Goal: Task Accomplishment & Management: Use online tool/utility

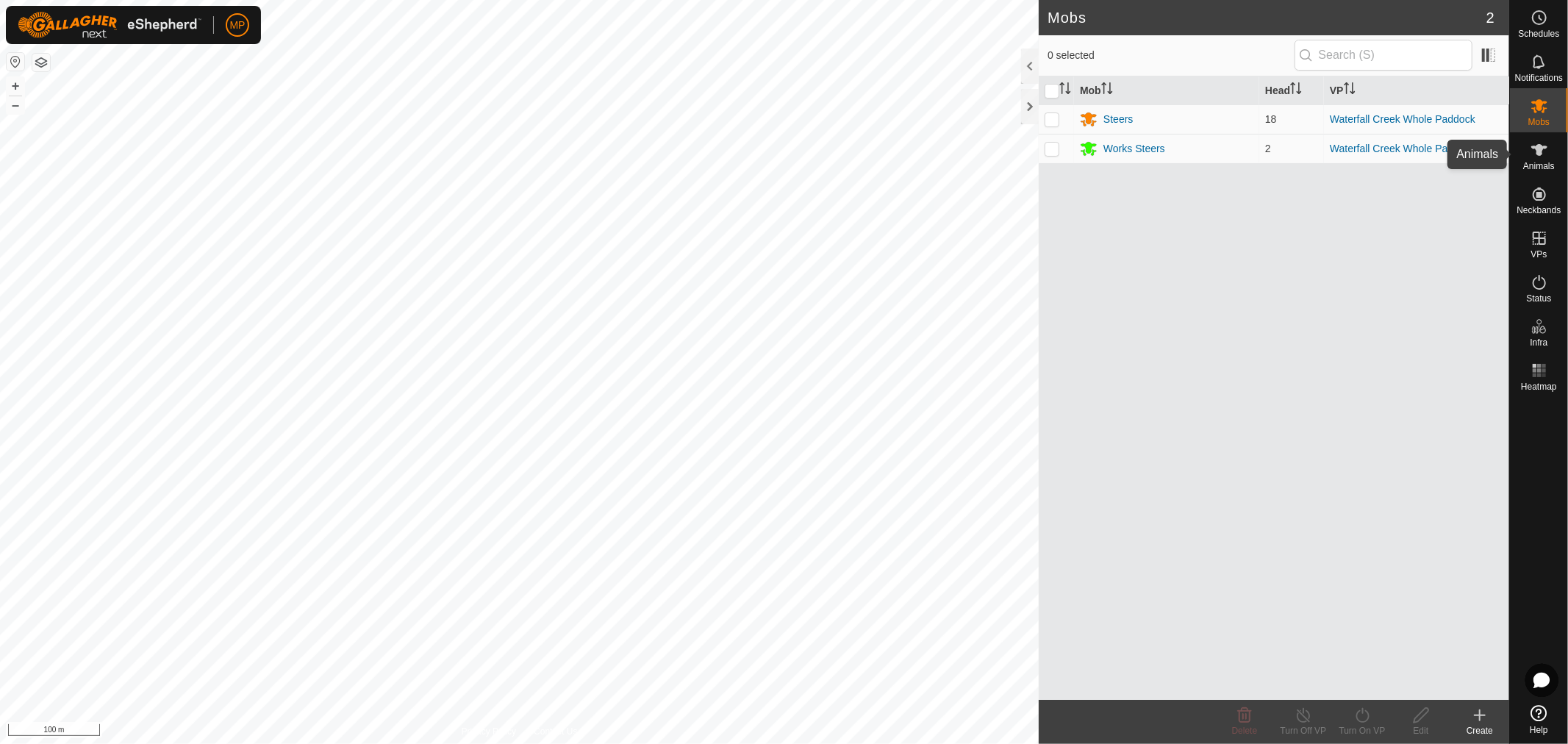
click at [1547, 150] on icon at bounding box center [1539, 150] width 17 height 17
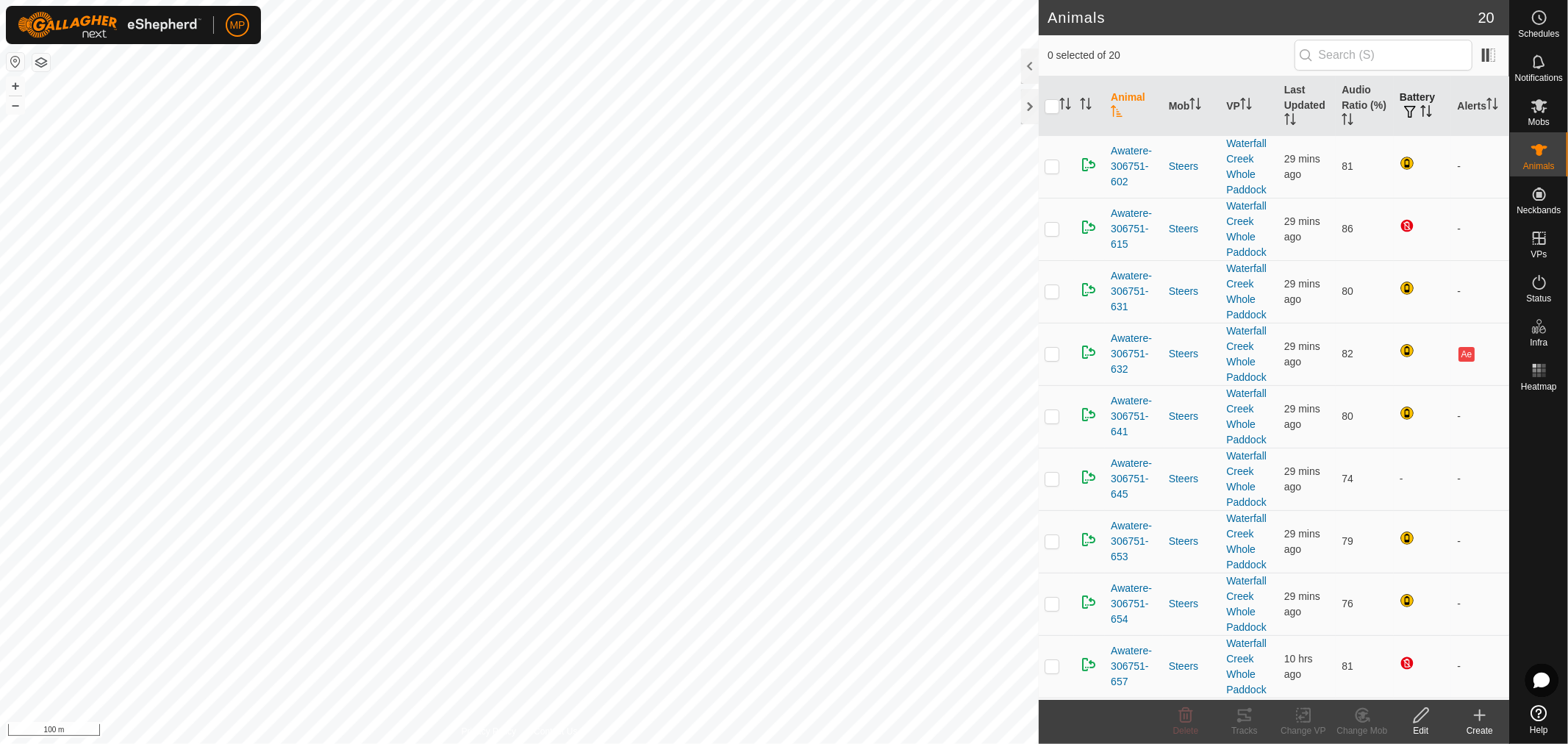
click at [1406, 100] on th "Battery" at bounding box center [1423, 106] width 58 height 59
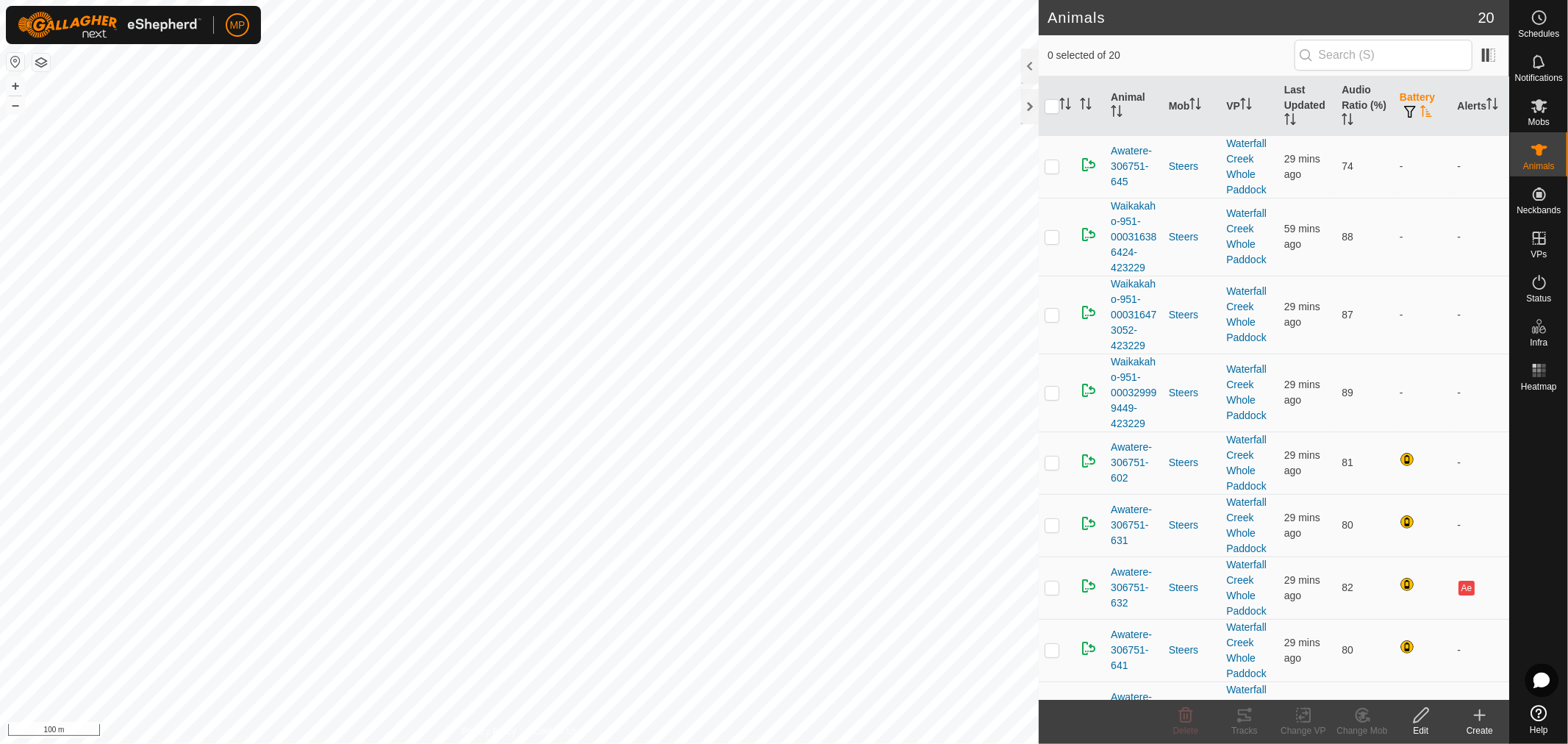
click at [1406, 100] on th "Battery" at bounding box center [1423, 106] width 58 height 59
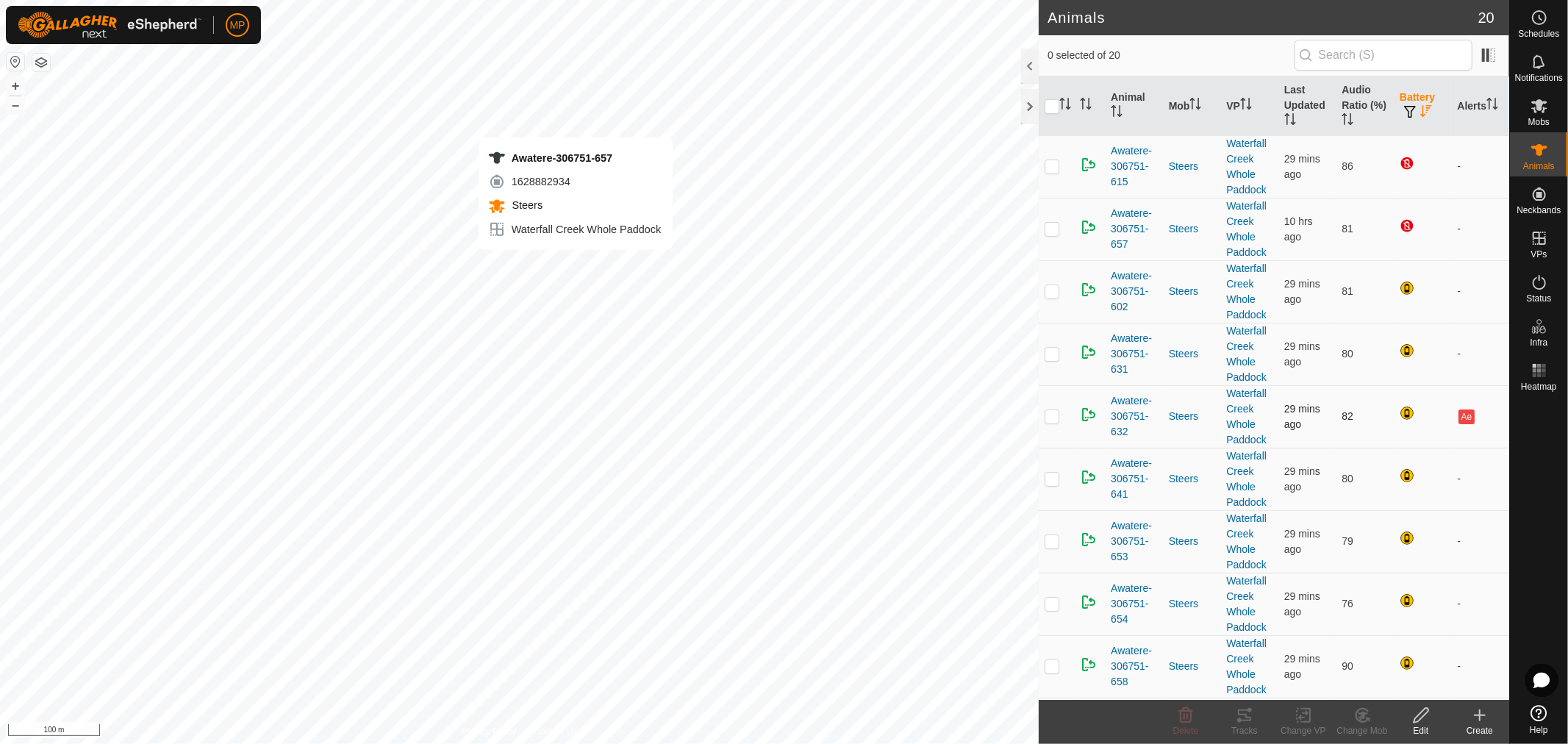
checkbox input "true"
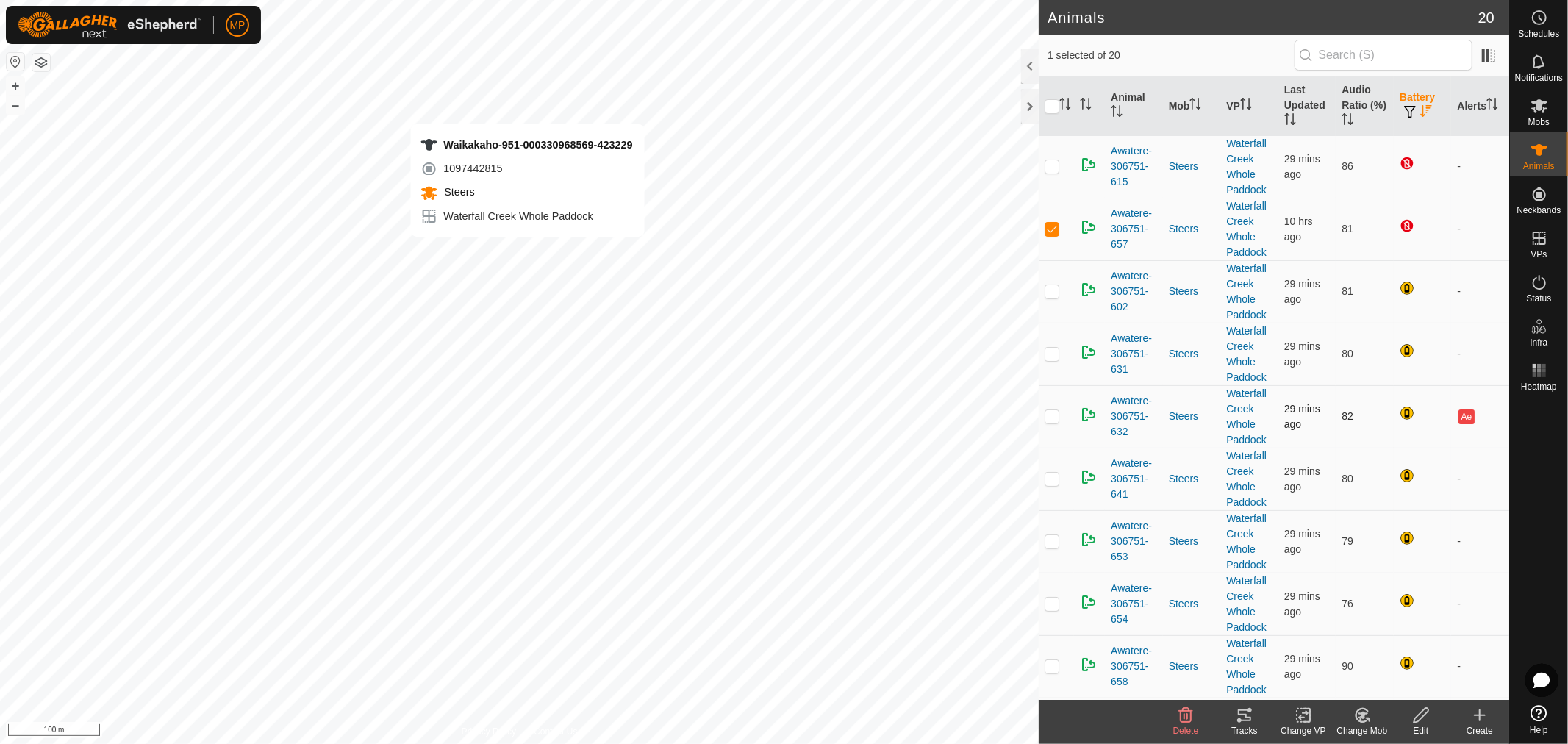
checkbox input "true"
checkbox input "false"
checkbox input "true"
click at [1341, 100] on th "Audio Ratio (%)" at bounding box center [1365, 106] width 58 height 59
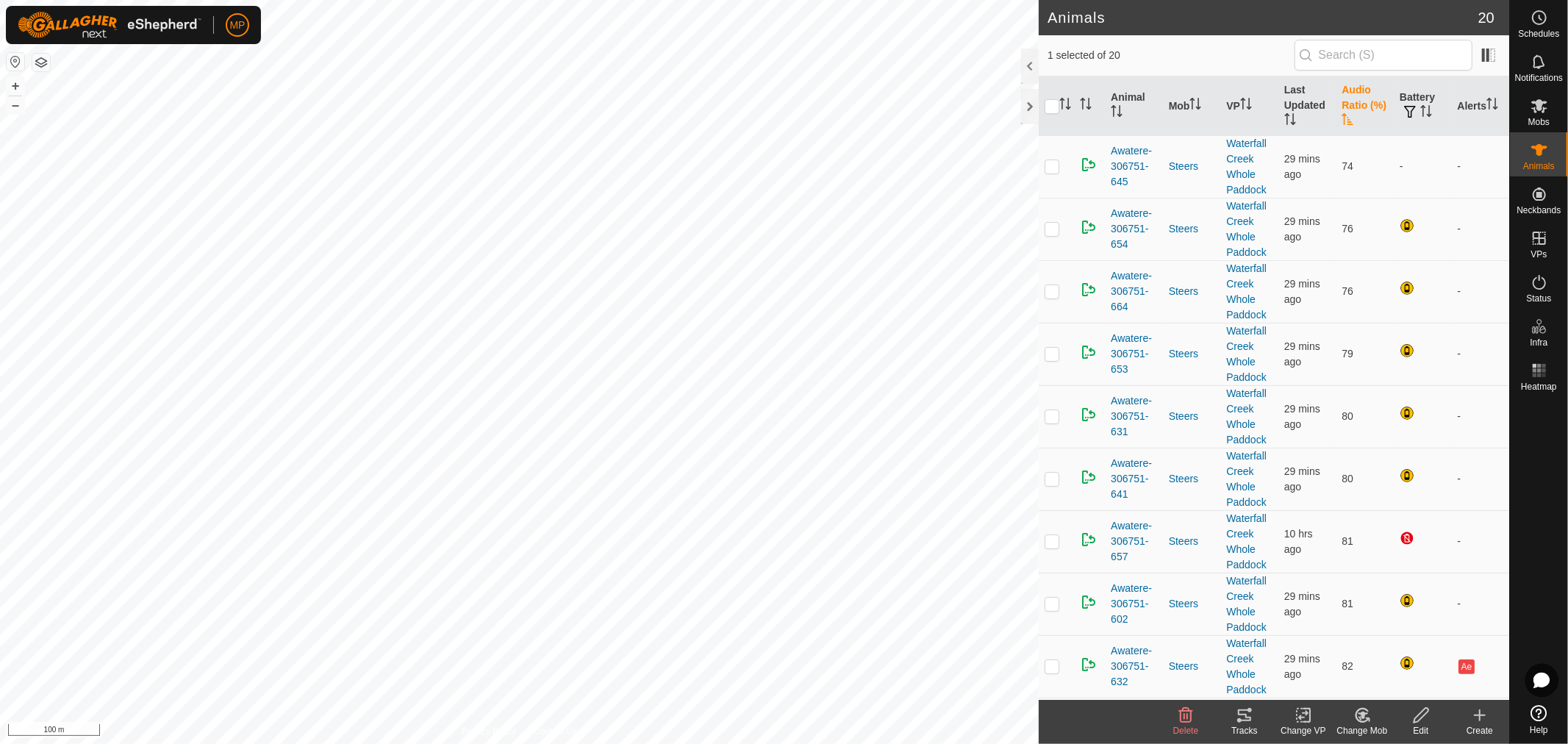
click at [1339, 100] on th "Audio Ratio (%)" at bounding box center [1365, 106] width 58 height 59
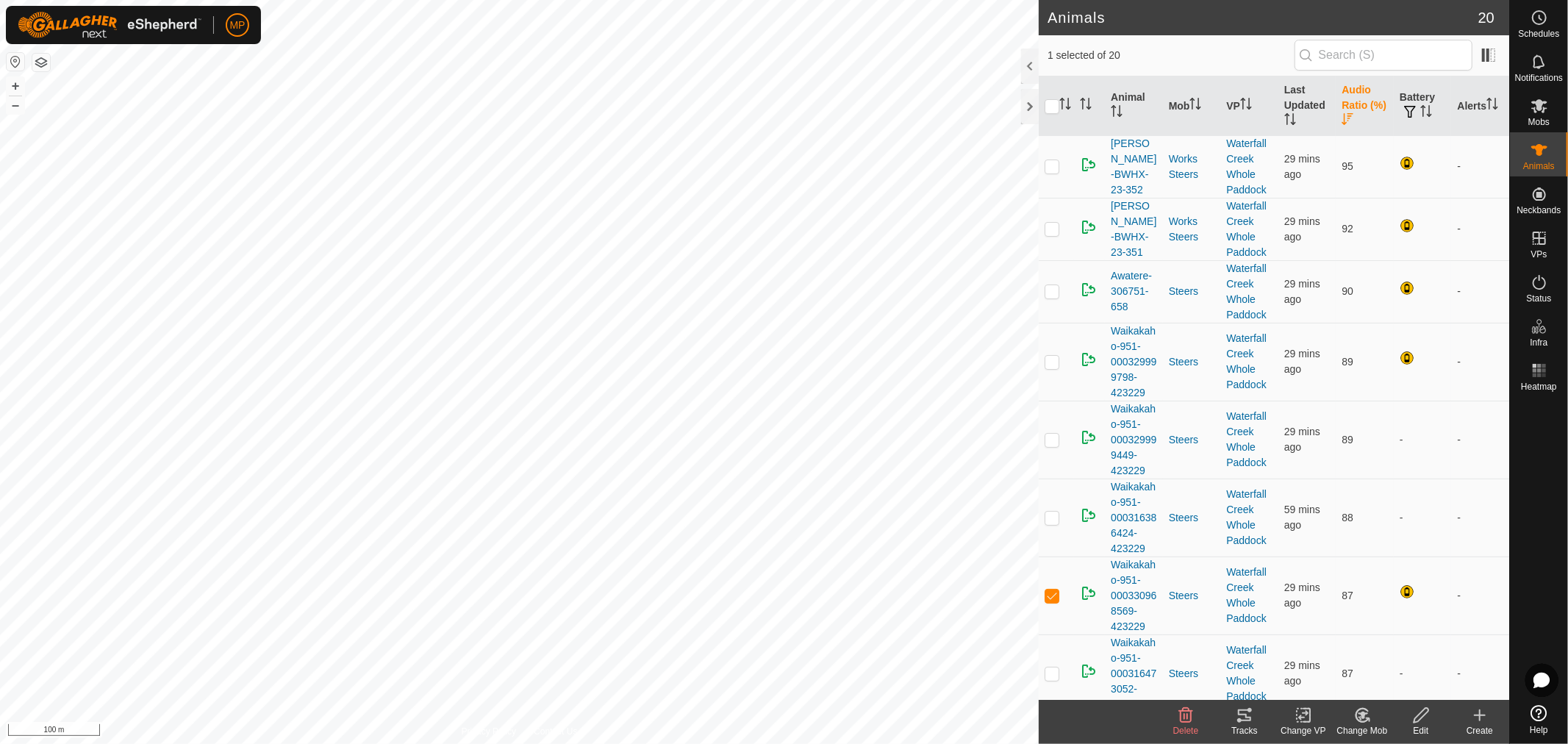
click at [1343, 98] on th "Audio Ratio (%)" at bounding box center [1365, 106] width 58 height 59
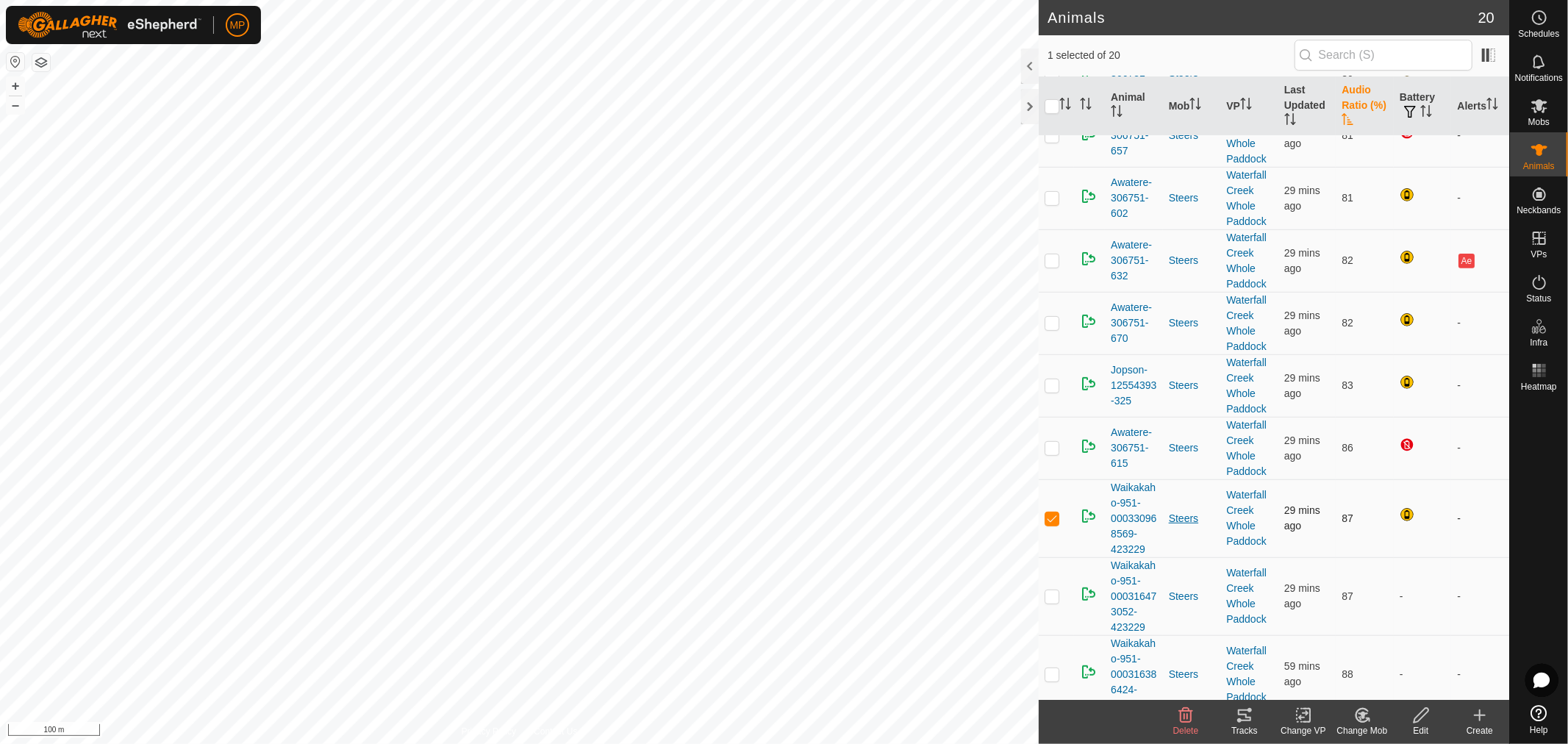
scroll to position [326, 0]
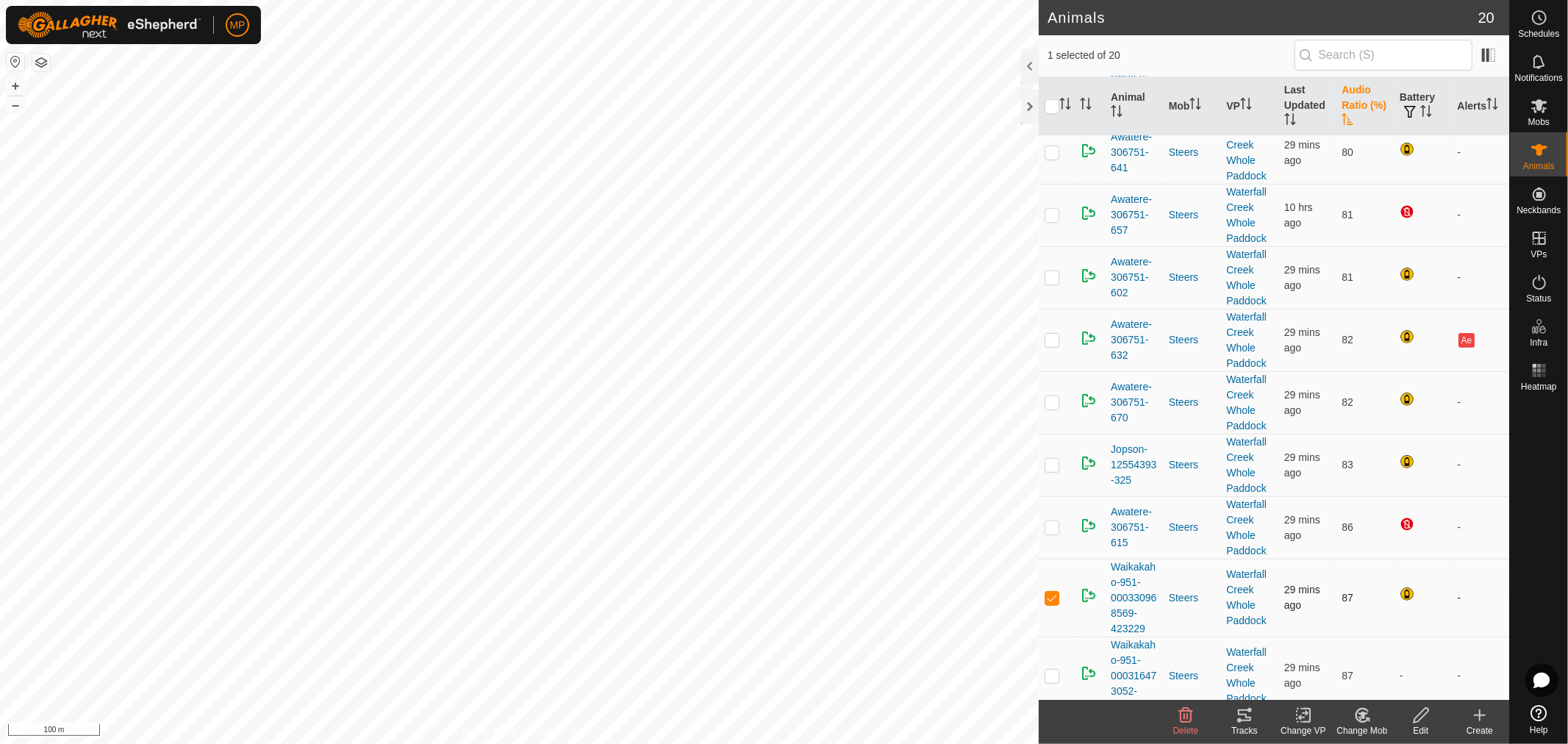
click at [1048, 601] on p-checkbox at bounding box center [1051, 597] width 15 height 12
checkbox input "false"
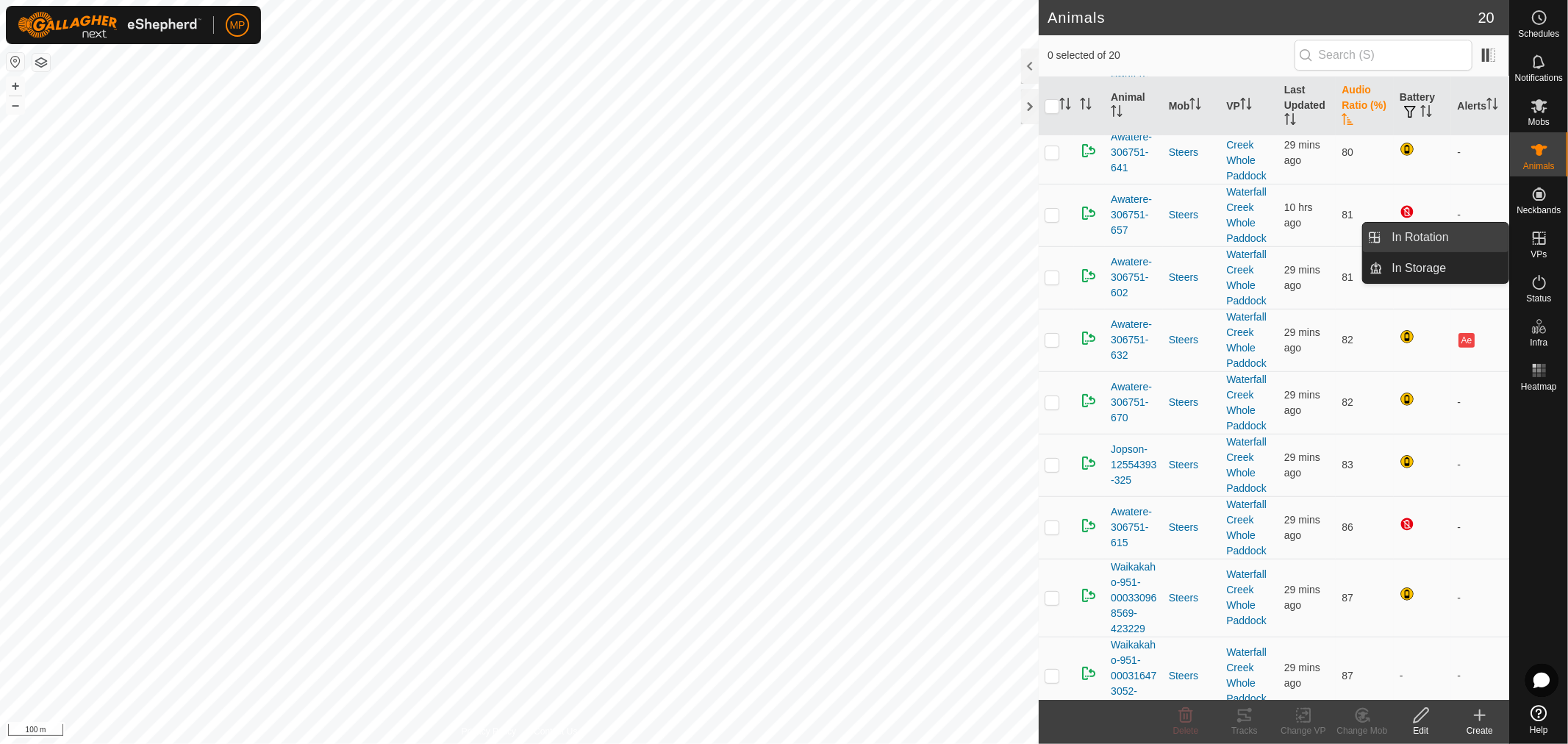
click at [1434, 240] on link "In Rotation" at bounding box center [1446, 237] width 126 height 29
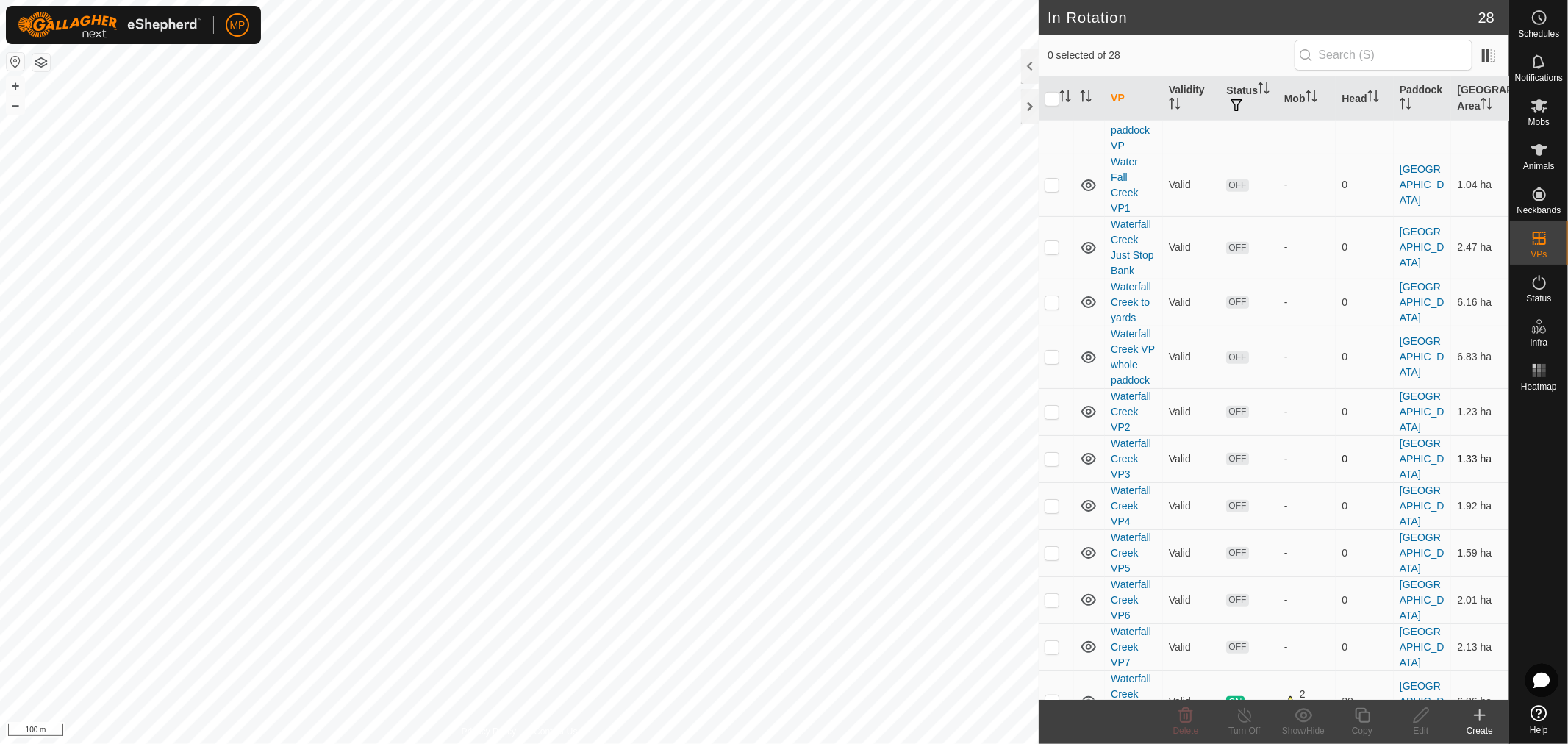
scroll to position [1062, 0]
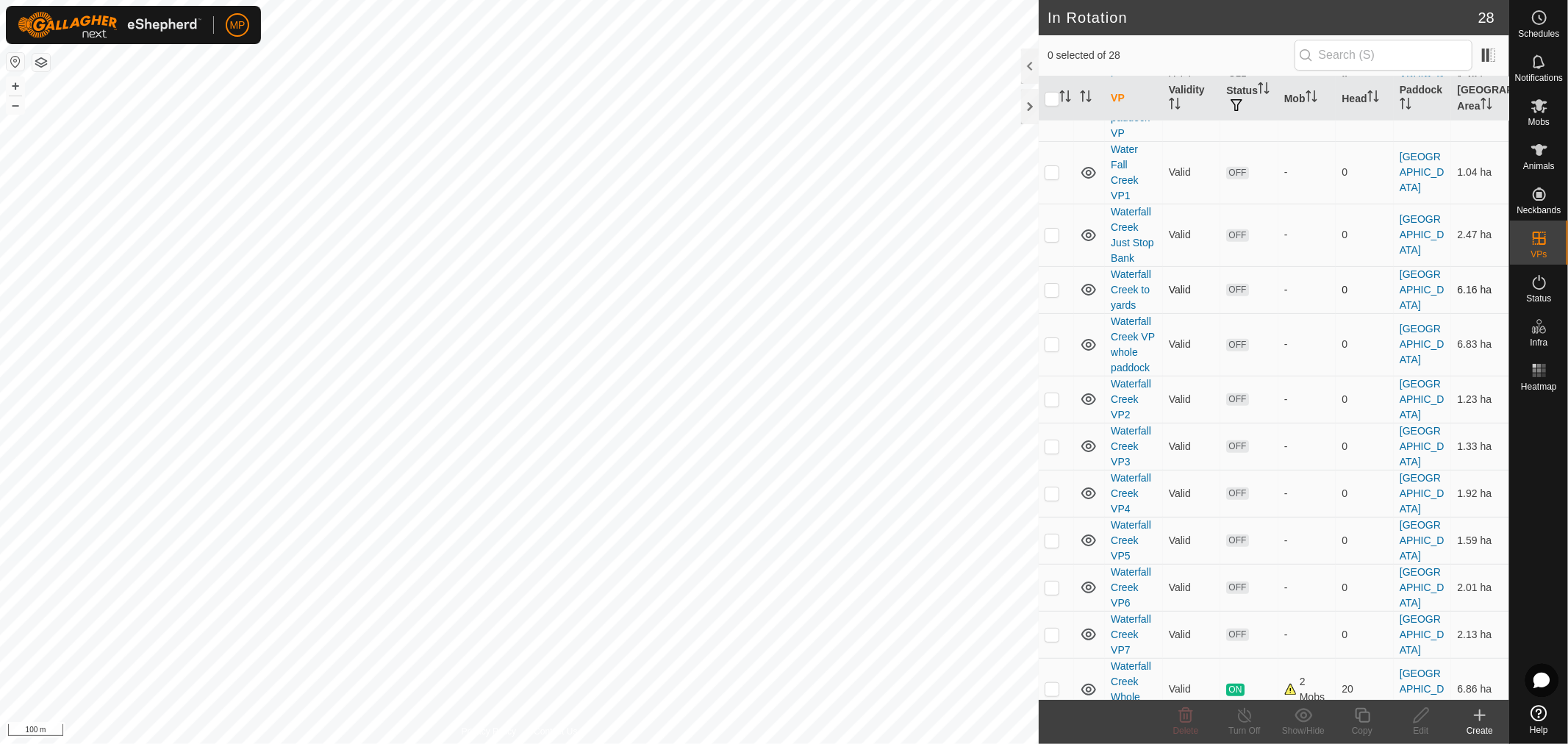
click at [1053, 284] on p-checkbox at bounding box center [1051, 289] width 15 height 12
checkbox input "true"
click at [1361, 717] on icon at bounding box center [1362, 715] width 18 height 17
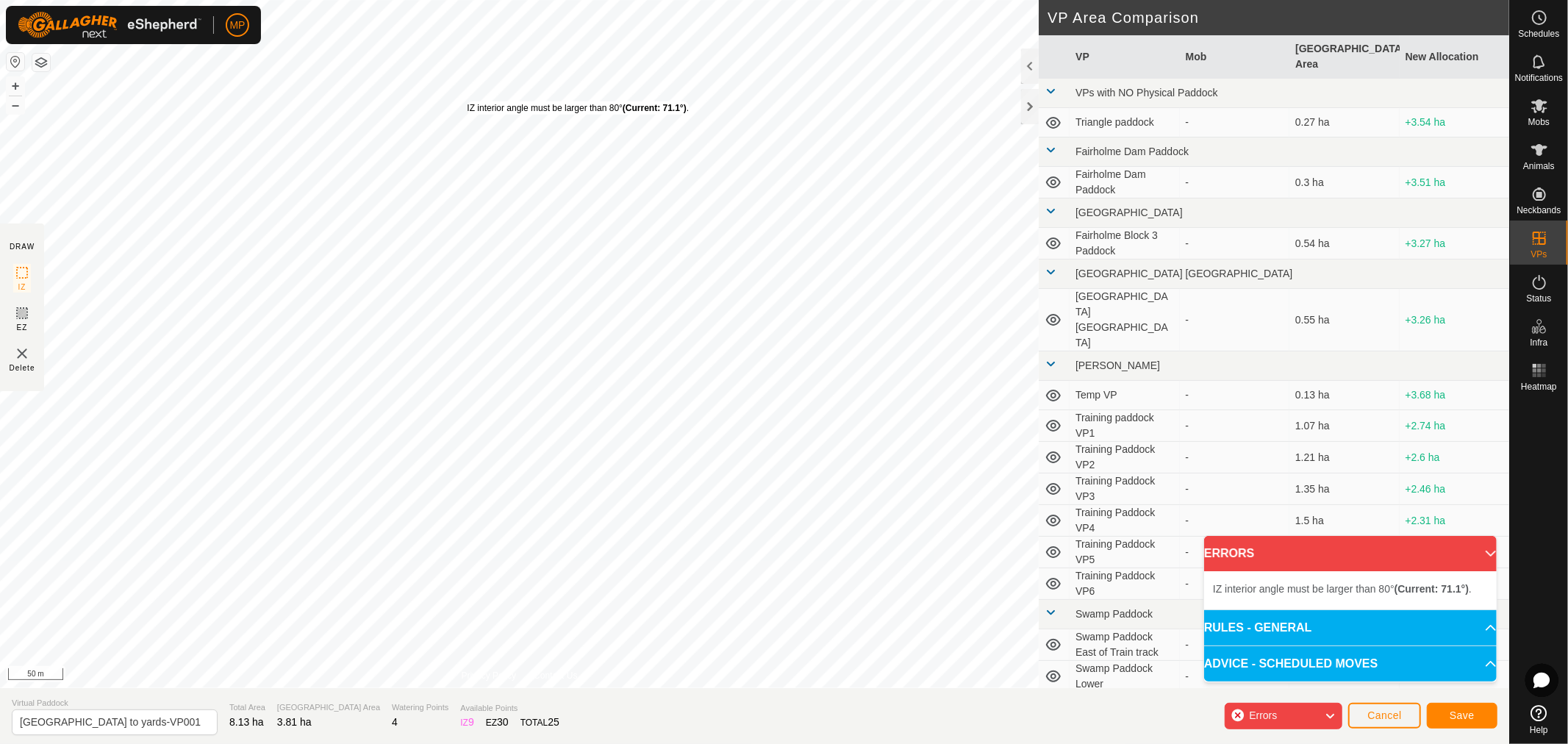
drag, startPoint x: 637, startPoint y: 203, endPoint x: 468, endPoint y: 100, distance: 197.9
click at [468, 101] on div "IZ interior angle must be larger than 80° (Current: 71.1°) ." at bounding box center [577, 107] width 222 height 13
click at [103, 90] on div "IZ interior angle must be larger than 80° (Current: 30.3°) ." at bounding box center [213, 96] width 222 height 13
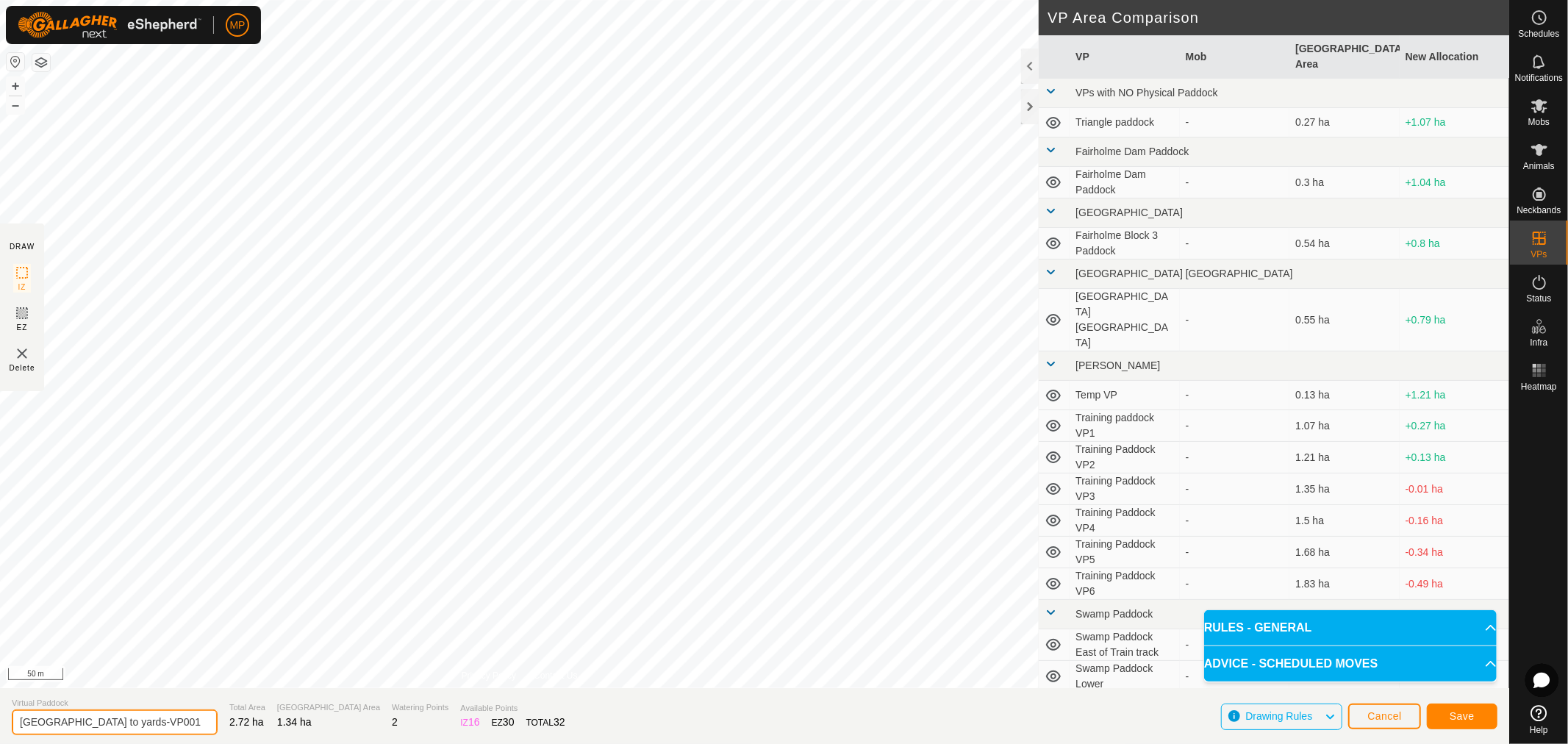
click at [166, 725] on input "[GEOGRAPHIC_DATA] to yards-VP001" at bounding box center [115, 722] width 206 height 26
type input "[GEOGRAPHIC_DATA] to yards close to gate paddock"
click at [1452, 715] on span "Save" at bounding box center [1462, 716] width 25 height 12
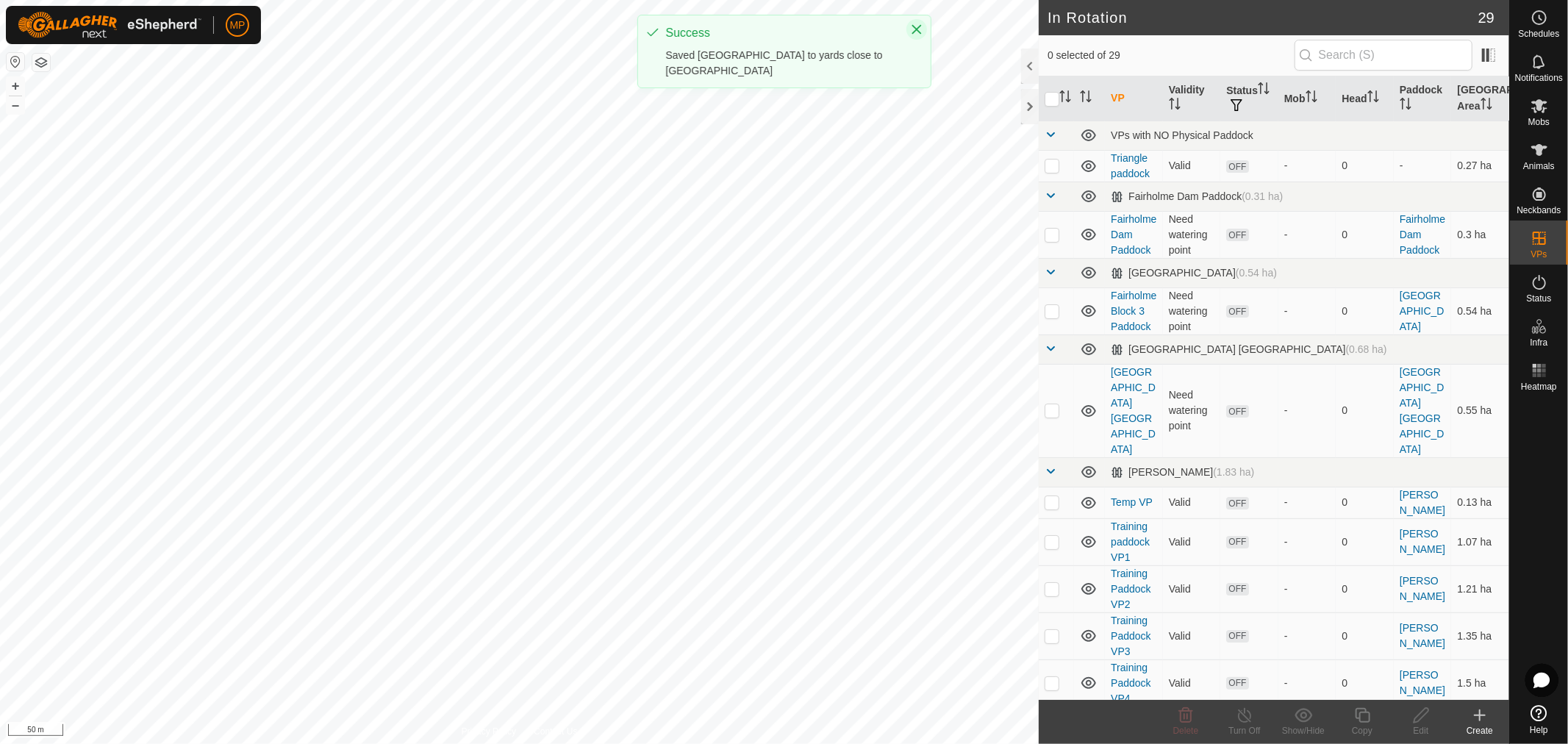
click at [916, 24] on icon "Close" at bounding box center [916, 29] width 12 height 12
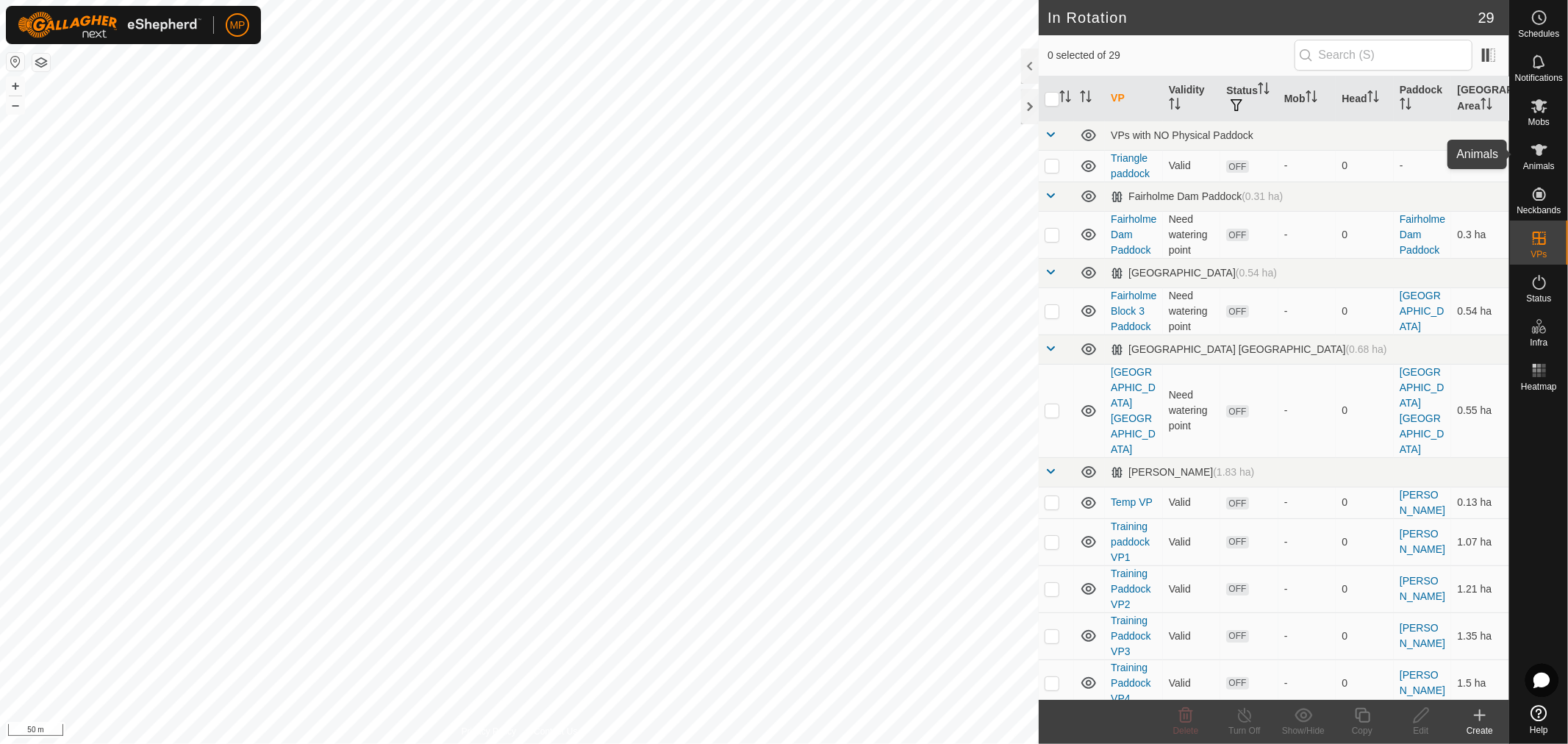
click at [1549, 152] on es-animals-svg-icon at bounding box center [1540, 150] width 27 height 24
